Goal: Navigation & Orientation: Go to known website

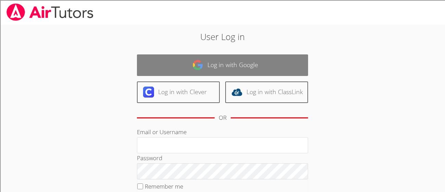
click at [232, 58] on link "Log in with Google" at bounding box center [222, 65] width 171 height 22
click at [182, 97] on link "Log in with Clever" at bounding box center [178, 92] width 83 height 22
click at [224, 60] on link "Log in with Google" at bounding box center [222, 65] width 171 height 22
click at [178, 98] on link "Log in with Clever" at bounding box center [178, 92] width 83 height 22
click at [214, 63] on link "Log in with Google" at bounding box center [222, 65] width 171 height 22
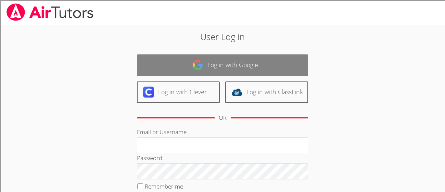
click at [180, 96] on link "Log in with Clever" at bounding box center [178, 92] width 83 height 22
click at [204, 62] on link "Log in with Google" at bounding box center [222, 65] width 171 height 22
click at [199, 66] on img at bounding box center [197, 64] width 11 height 11
